Goal: Check status: Check status

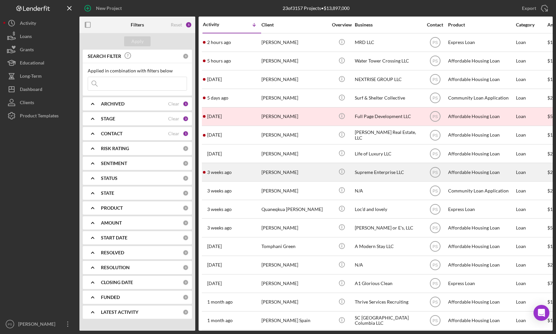
click at [316, 176] on div "[PERSON_NAME]" at bounding box center [295, 173] width 66 height 18
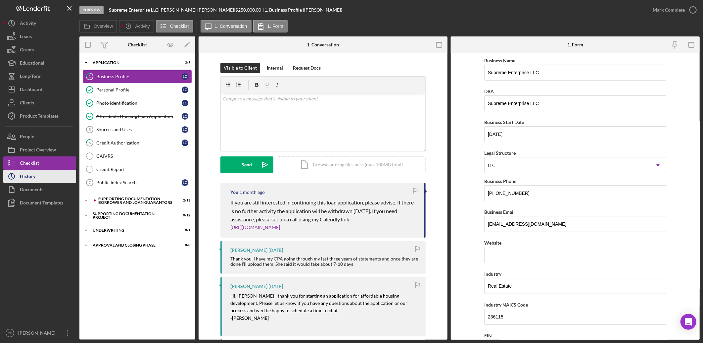
click at [29, 173] on div "History" at bounding box center [28, 177] width 16 height 15
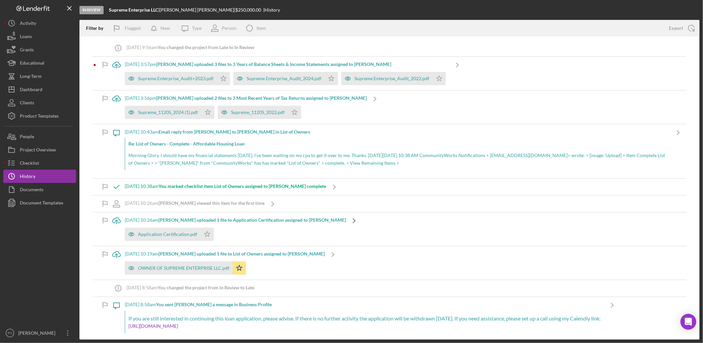
click at [346, 219] on icon "Icon/Navigate" at bounding box center [354, 220] width 17 height 17
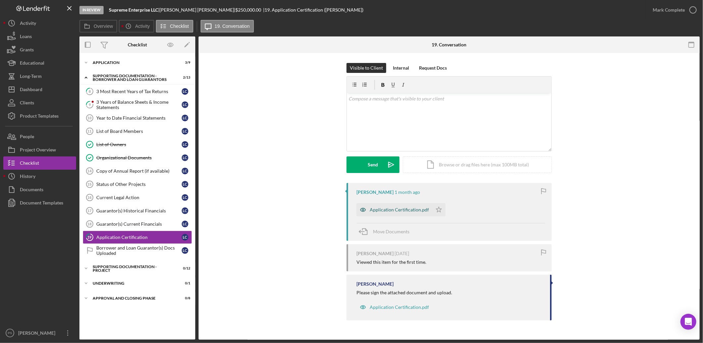
click at [405, 206] on div "Application Certification.pdf" at bounding box center [395, 209] width 76 height 13
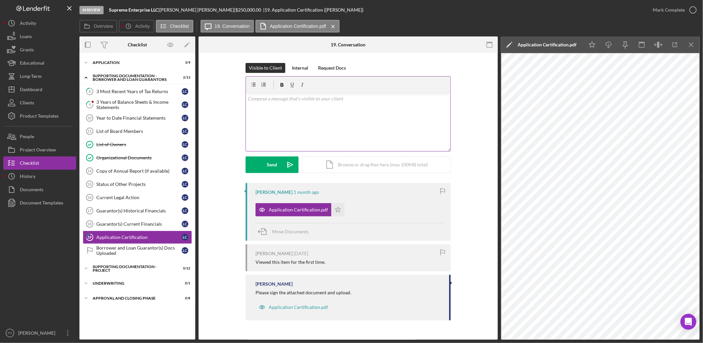
click at [306, 107] on div "v Color teal Color pink Remove color Add row above Add row below Add column bef…" at bounding box center [348, 122] width 205 height 58
click at [276, 167] on div "Send" at bounding box center [272, 164] width 10 height 17
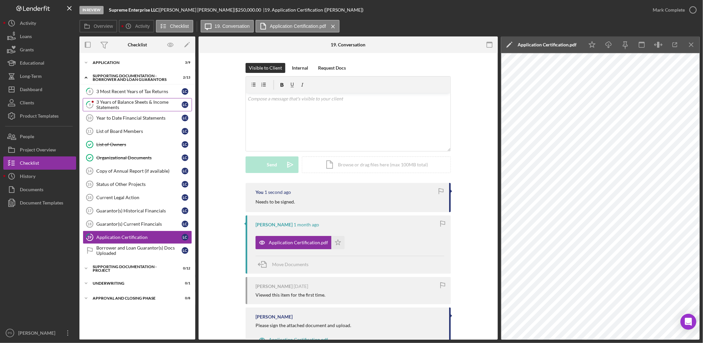
click at [131, 107] on div "3 Years of Balance Sheets & Income Statements" at bounding box center [138, 104] width 85 height 11
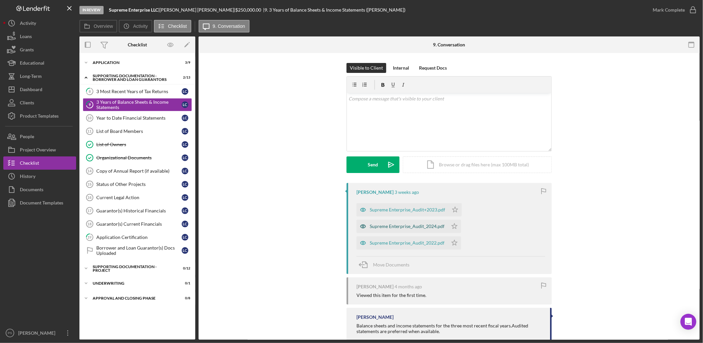
click at [414, 223] on div "Supreme Enterprise_Audit_2024.pdf" at bounding box center [407, 225] width 75 height 5
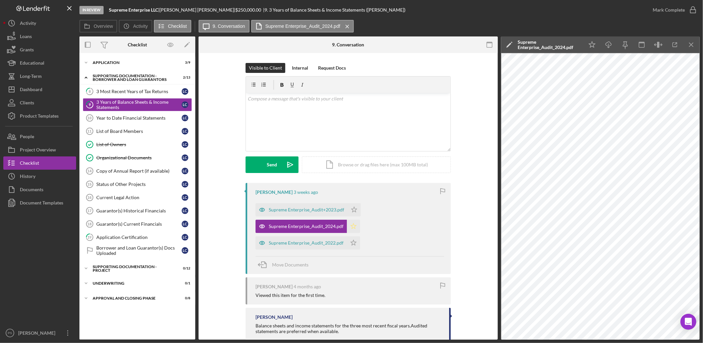
click at [353, 223] on icon "Icon/Star" at bounding box center [353, 226] width 13 height 13
click at [352, 210] on polygon "button" at bounding box center [355, 209] width 6 height 5
click at [349, 244] on icon "Icon/Star" at bounding box center [353, 242] width 13 height 13
click at [556, 10] on icon "button" at bounding box center [693, 10] width 17 height 17
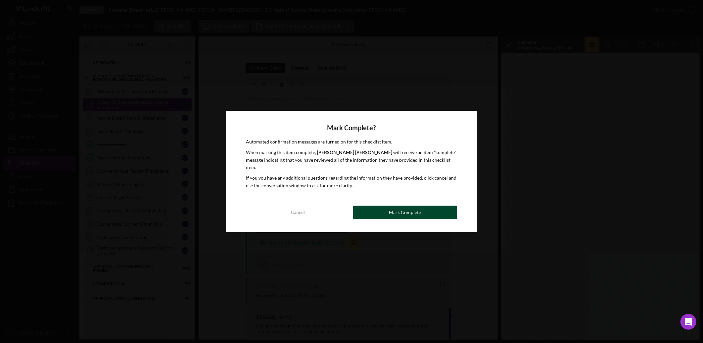
click at [406, 206] on div "Mark Complete" at bounding box center [405, 212] width 32 height 13
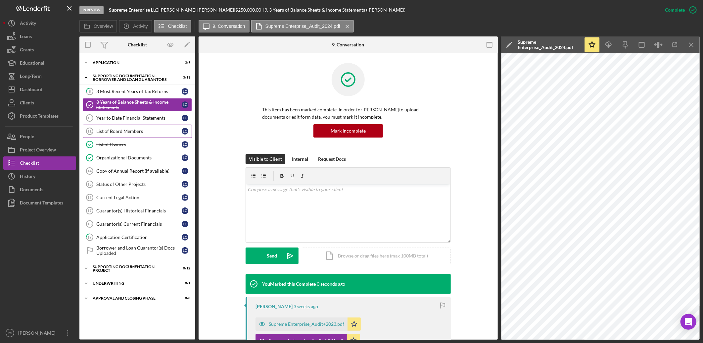
click at [131, 128] on div "List of Board Members" at bounding box center [138, 130] width 85 height 5
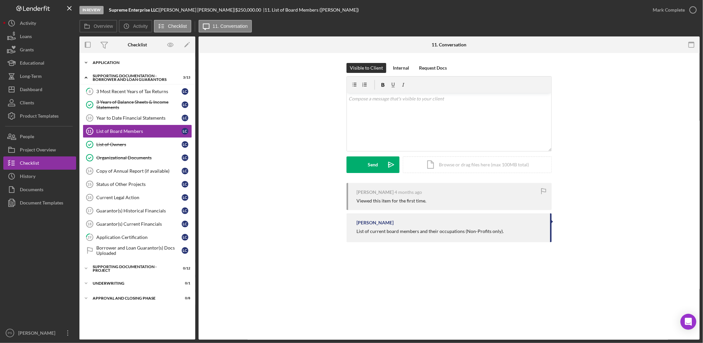
click at [87, 62] on polyline at bounding box center [86, 62] width 2 height 1
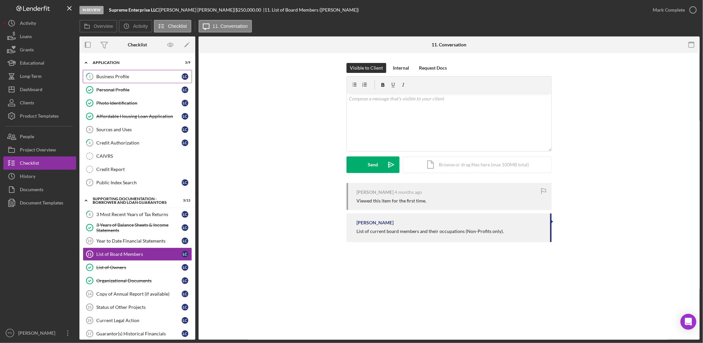
click at [125, 74] on div "Business Profile" at bounding box center [138, 76] width 85 height 5
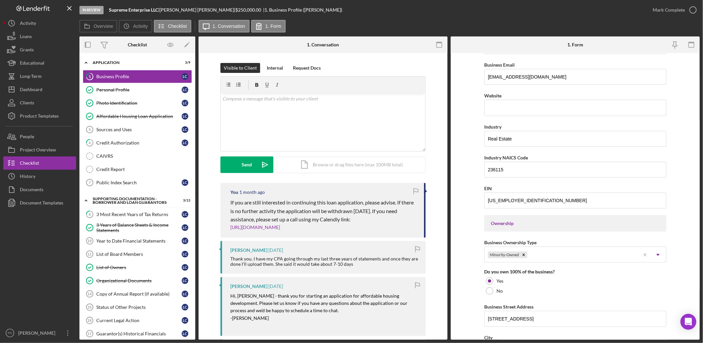
scroll to position [172, 0]
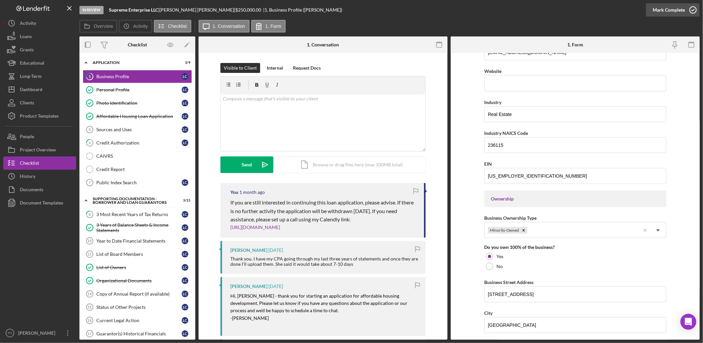
click at [556, 11] on icon "button" at bounding box center [693, 10] width 17 height 17
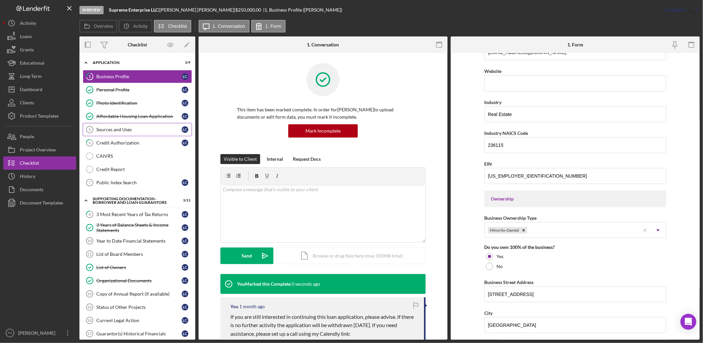
scroll to position [84, 0]
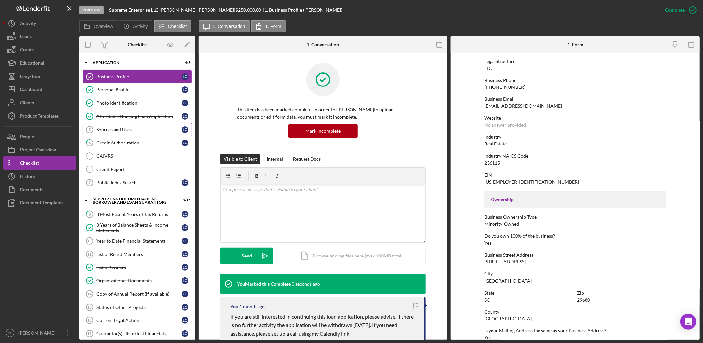
click at [138, 126] on link "Sources and Uses 5 Sources and Uses L C" at bounding box center [137, 129] width 109 height 13
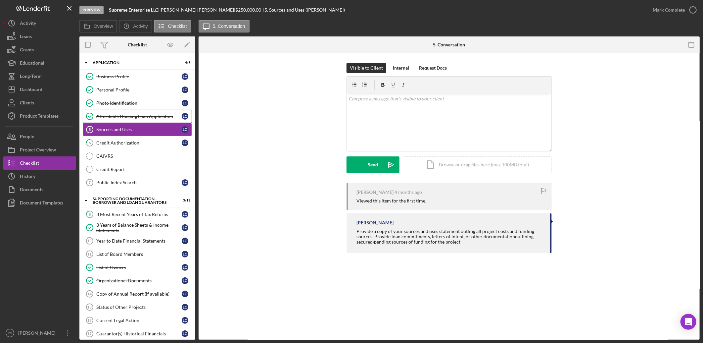
click at [144, 117] on div "Affordable Housing Loan Application" at bounding box center [138, 116] width 85 height 5
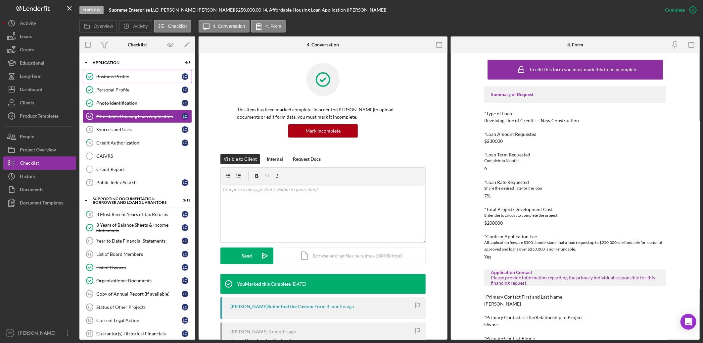
click at [135, 78] on div "Business Profile" at bounding box center [138, 76] width 85 height 5
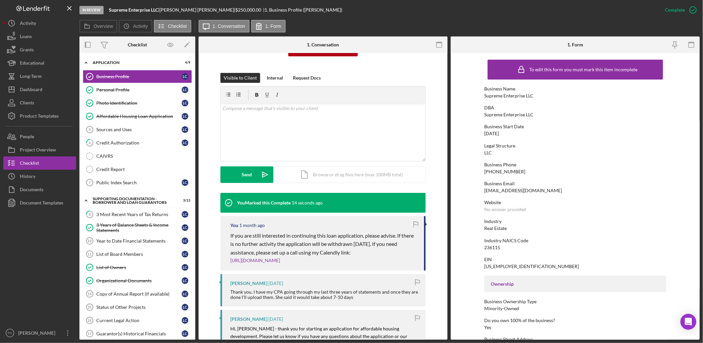
scroll to position [98, 0]
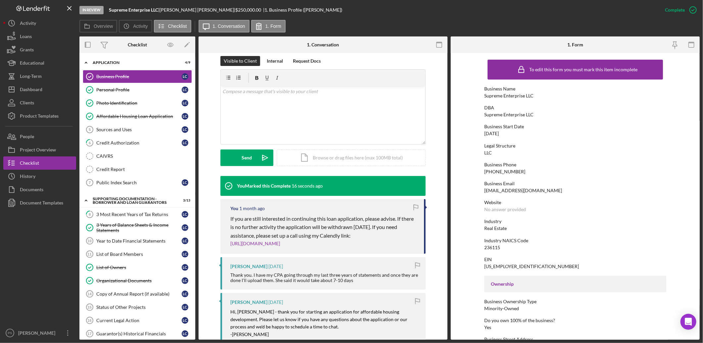
drag, startPoint x: 320, startPoint y: 246, endPoint x: 202, endPoint y: 219, distance: 120.6
click at [202, 219] on div "This item has been marked complete. In order for [PERSON_NAME] to upload docume…" at bounding box center [323, 204] width 249 height 498
copy div "If you are still interested in continuing this loan application, please advise.…"
click at [136, 129] on div "Sources and Uses" at bounding box center [138, 129] width 85 height 5
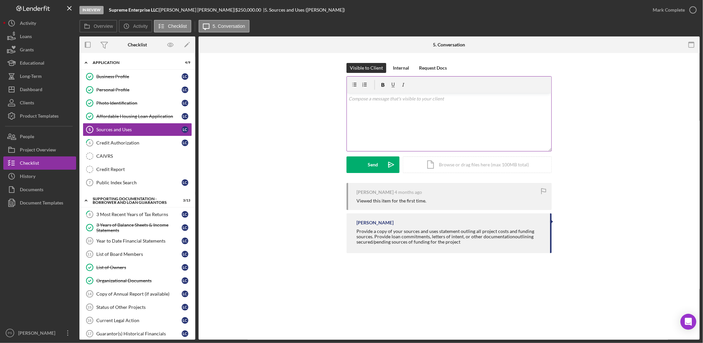
click at [371, 100] on p at bounding box center [449, 98] width 201 height 7
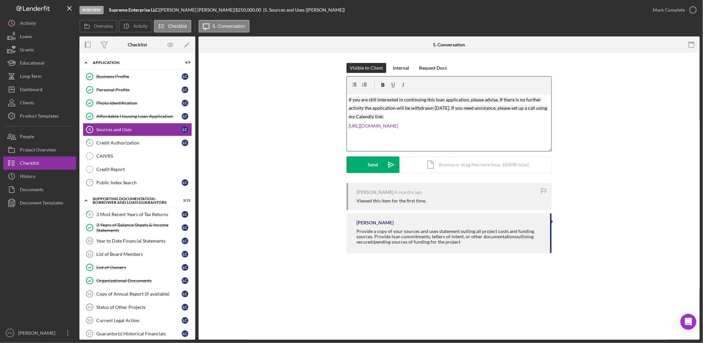
click at [454, 113] on p "If you are still interested in continuing this loan application, please advise.…" at bounding box center [449, 107] width 201 height 25
click at [349, 102] on span "If you are still interested in continuing this loan application, please advise.…" at bounding box center [449, 108] width 200 height 23
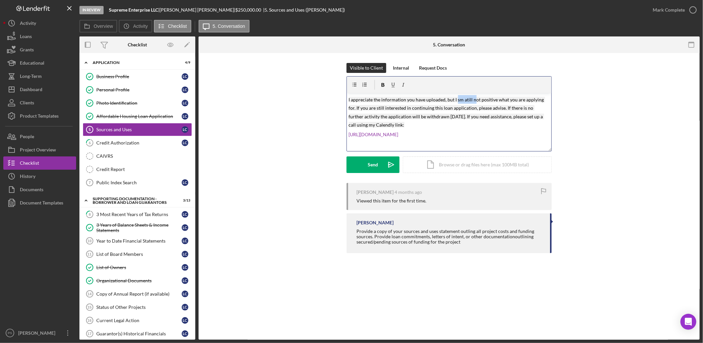
drag, startPoint x: 456, startPoint y: 100, endPoint x: 475, endPoint y: 101, distance: 19.2
click at [472, 98] on mark "I appreciate the information you have uploaded, but I sm atill not positive wha…" at bounding box center [447, 112] width 196 height 31
click at [358, 109] on mark "I appreciate the information you have uploaded, but I am still not positive wha…" at bounding box center [447, 112] width 196 height 31
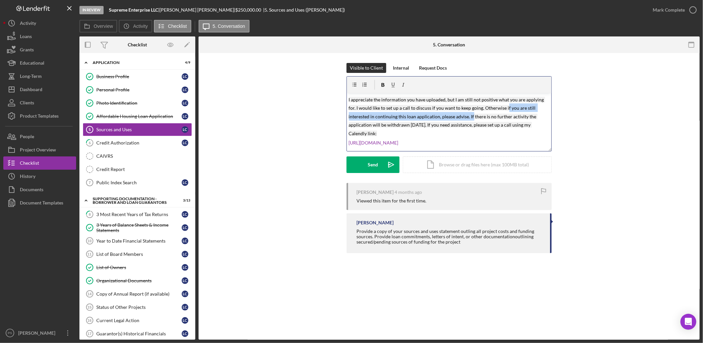
drag, startPoint x: 505, startPoint y: 107, endPoint x: 471, endPoint y: 117, distance: 35.4
click at [471, 117] on mark "I appreciate the information you have uploaded, but I am still not positive wha…" at bounding box center [447, 116] width 196 height 39
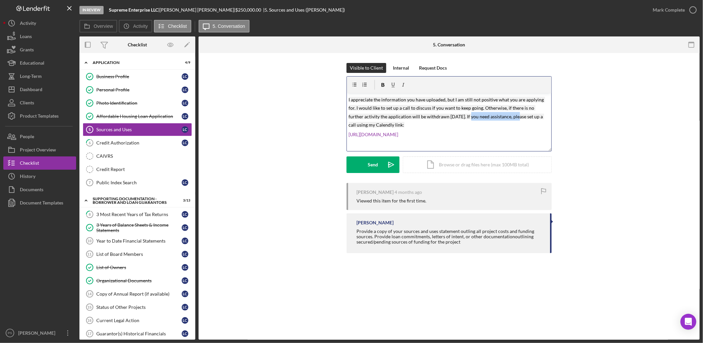
drag, startPoint x: 452, startPoint y: 118, endPoint x: 499, endPoint y: 114, distance: 46.5
click at [499, 114] on mark "I appreciate the information you have uploaded, but I am still not positive wha…" at bounding box center [447, 112] width 196 height 31
click at [460, 131] on p "[URL][DOMAIN_NAME]" at bounding box center [449, 134] width 201 height 7
click at [372, 164] on div "Send" at bounding box center [373, 164] width 10 height 17
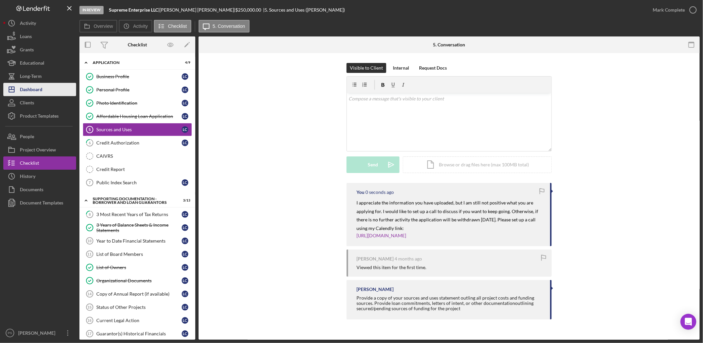
click at [45, 84] on button "Icon/Dashboard Dashboard" at bounding box center [39, 89] width 73 height 13
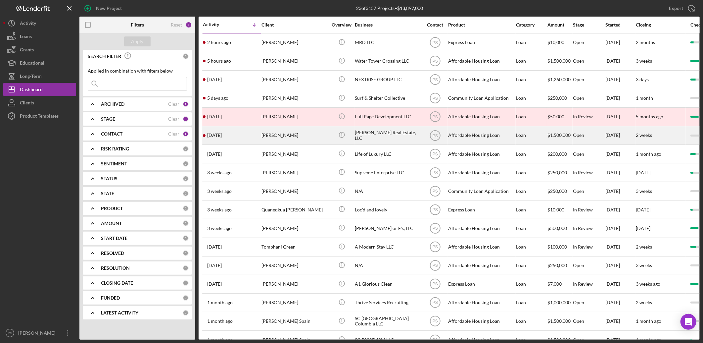
click at [373, 136] on div "[PERSON_NAME] Real Estate, LLC" at bounding box center [388, 135] width 66 height 18
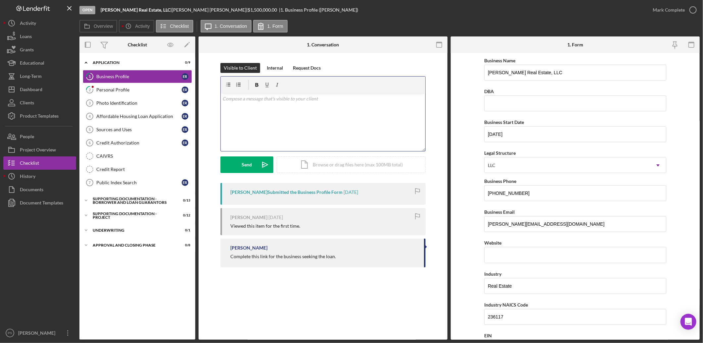
click at [292, 101] on p at bounding box center [323, 98] width 201 height 7
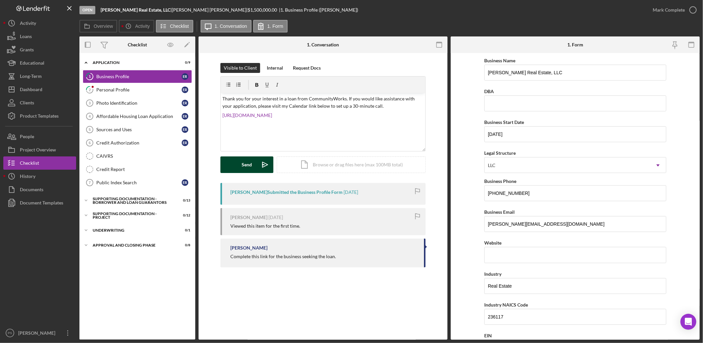
click at [254, 161] on button "Send Icon/icon-invite-send" at bounding box center [247, 164] width 53 height 17
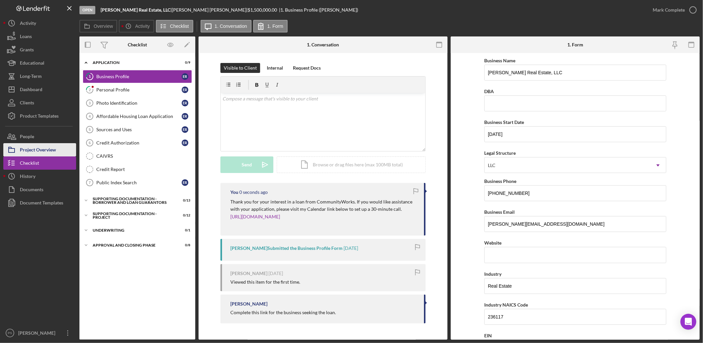
click at [54, 145] on div "Project Overview" at bounding box center [38, 150] width 36 height 15
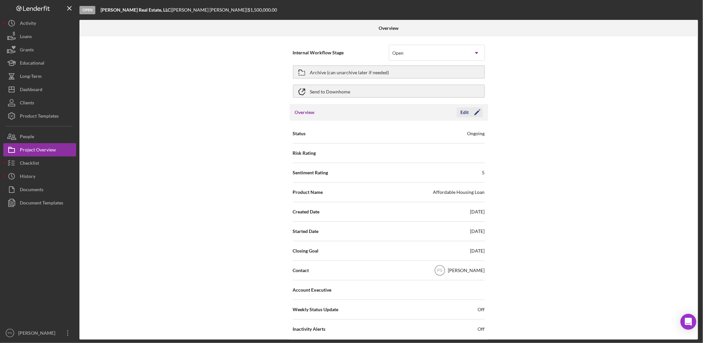
click at [469, 111] on icon "Icon/Edit" at bounding box center [477, 112] width 17 height 17
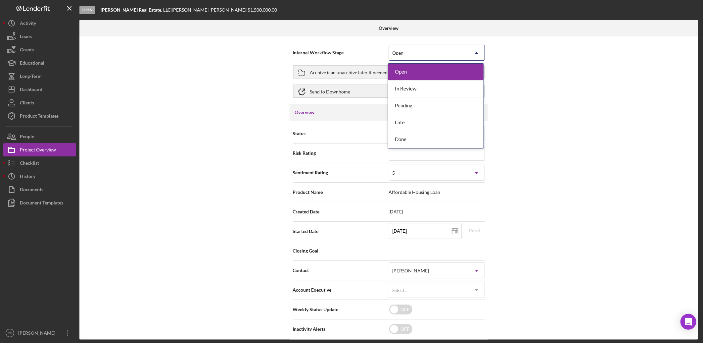
click at [478, 55] on icon "Icon/Dropdown Arrow" at bounding box center [477, 53] width 16 height 16
click at [452, 86] on div "In Review" at bounding box center [435, 88] width 95 height 17
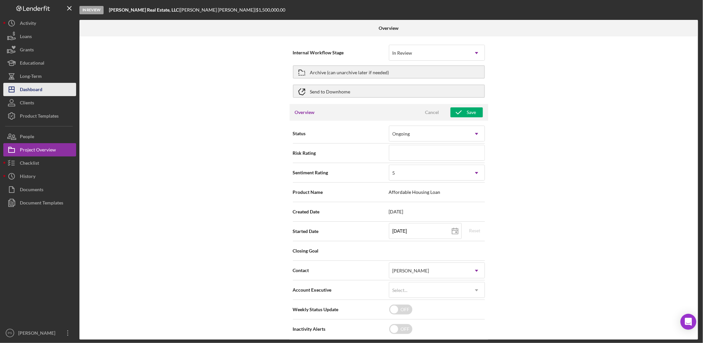
click at [44, 85] on button "Icon/Dashboard Dashboard" at bounding box center [39, 89] width 73 height 13
